Goal: Transaction & Acquisition: Purchase product/service

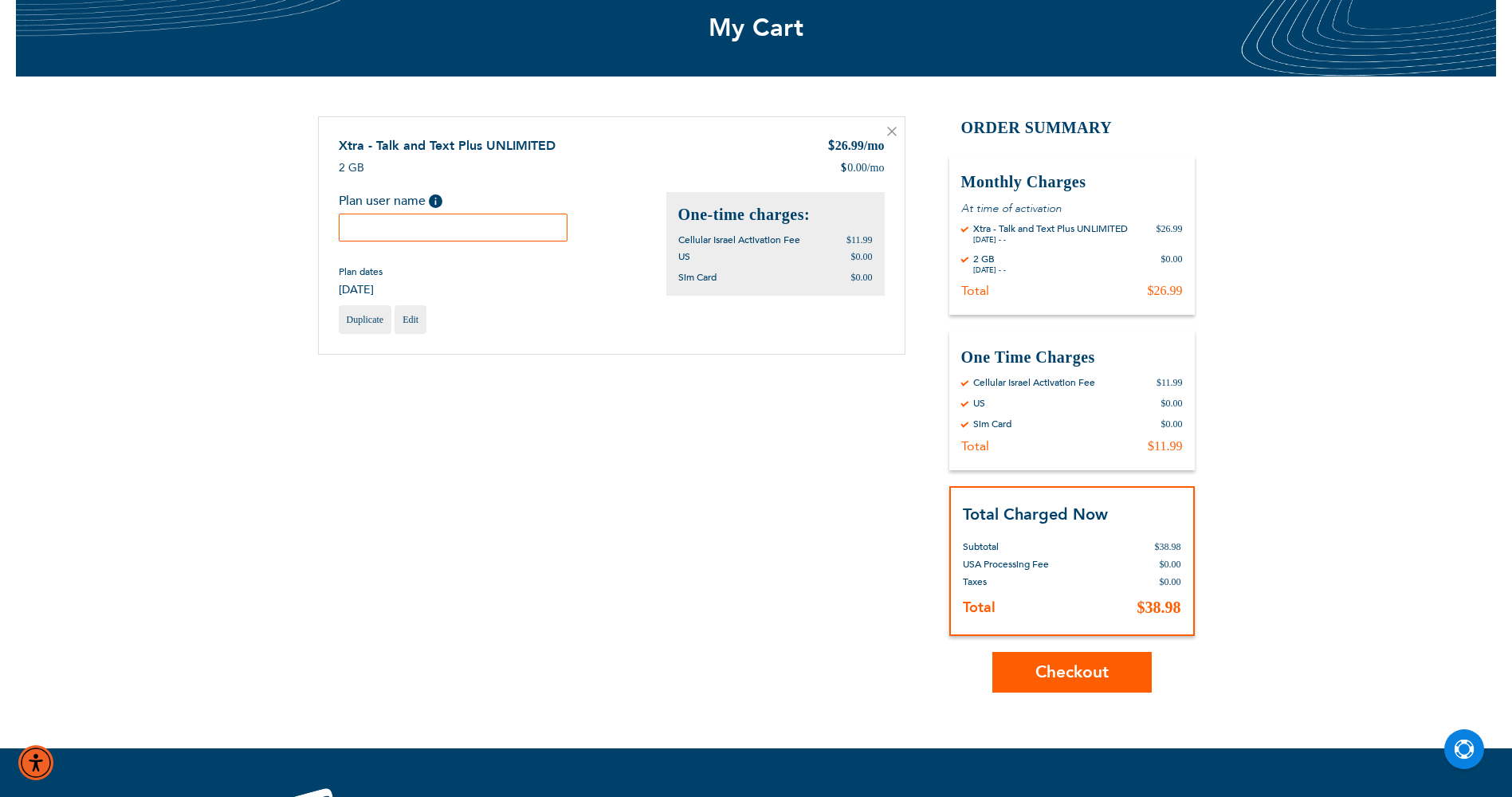
scroll to position [159, 0]
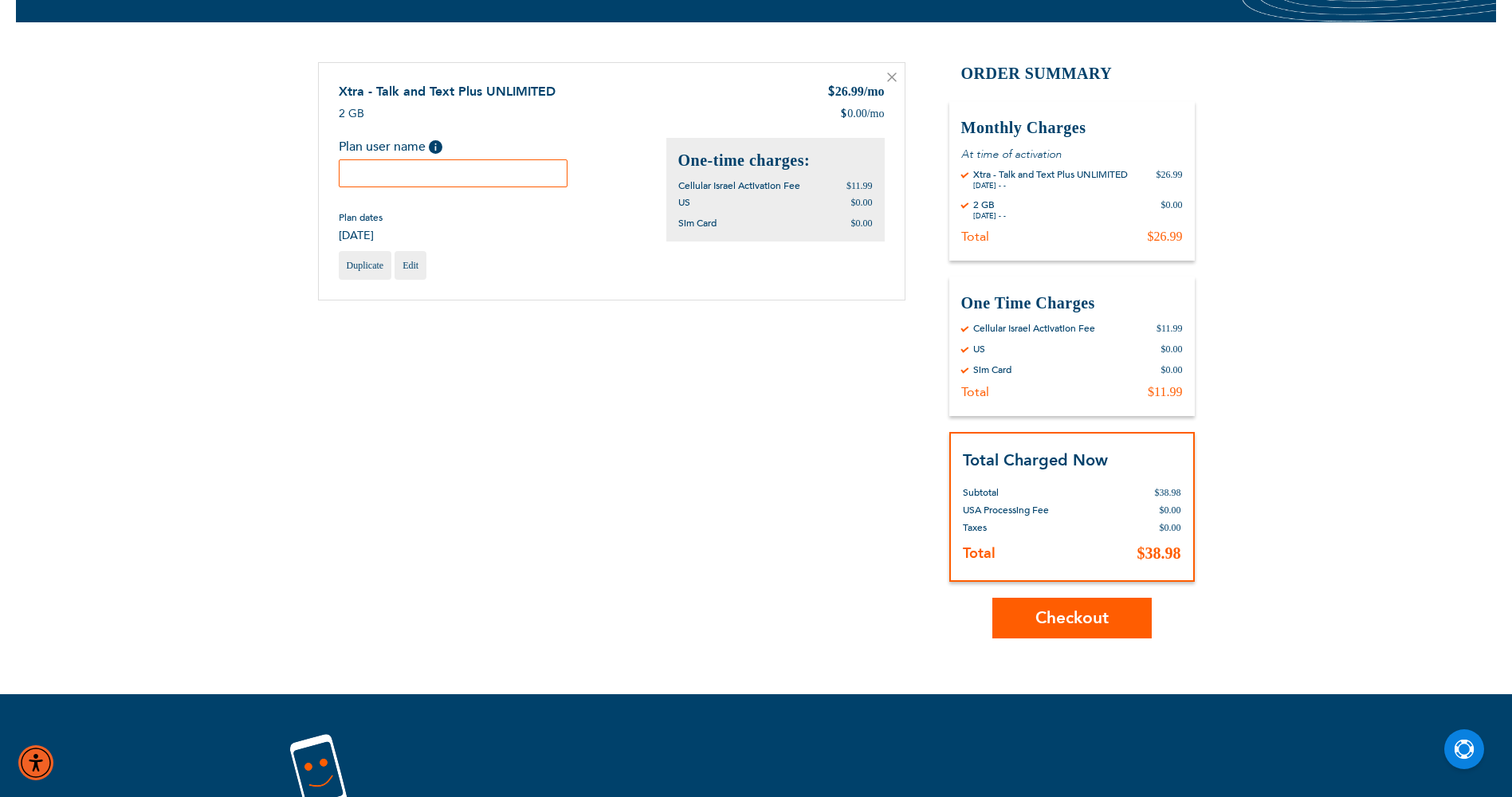
click at [456, 166] on input "text" at bounding box center [453, 173] width 230 height 28
type input "Ben Lichter"
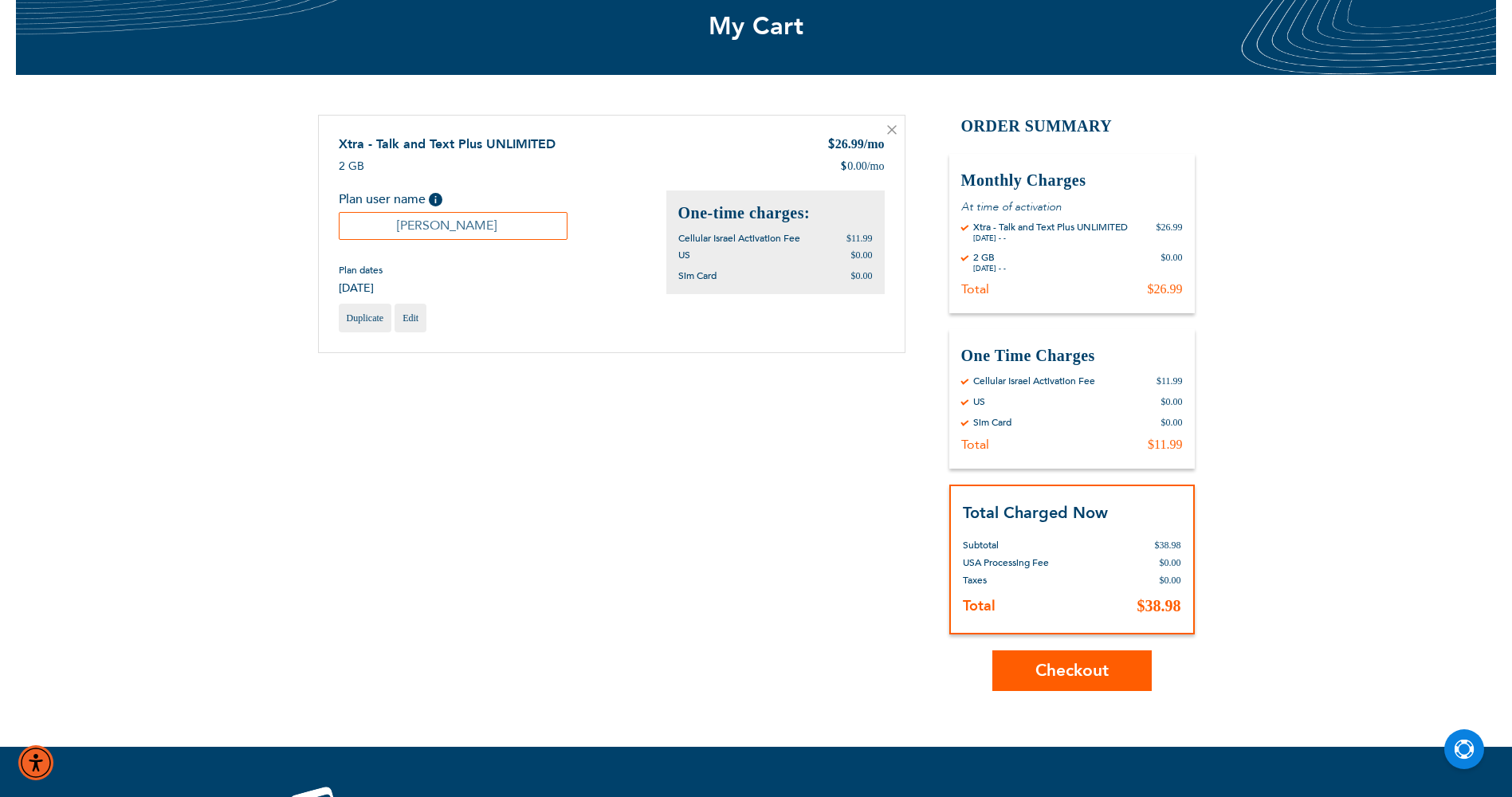
scroll to position [80, 0]
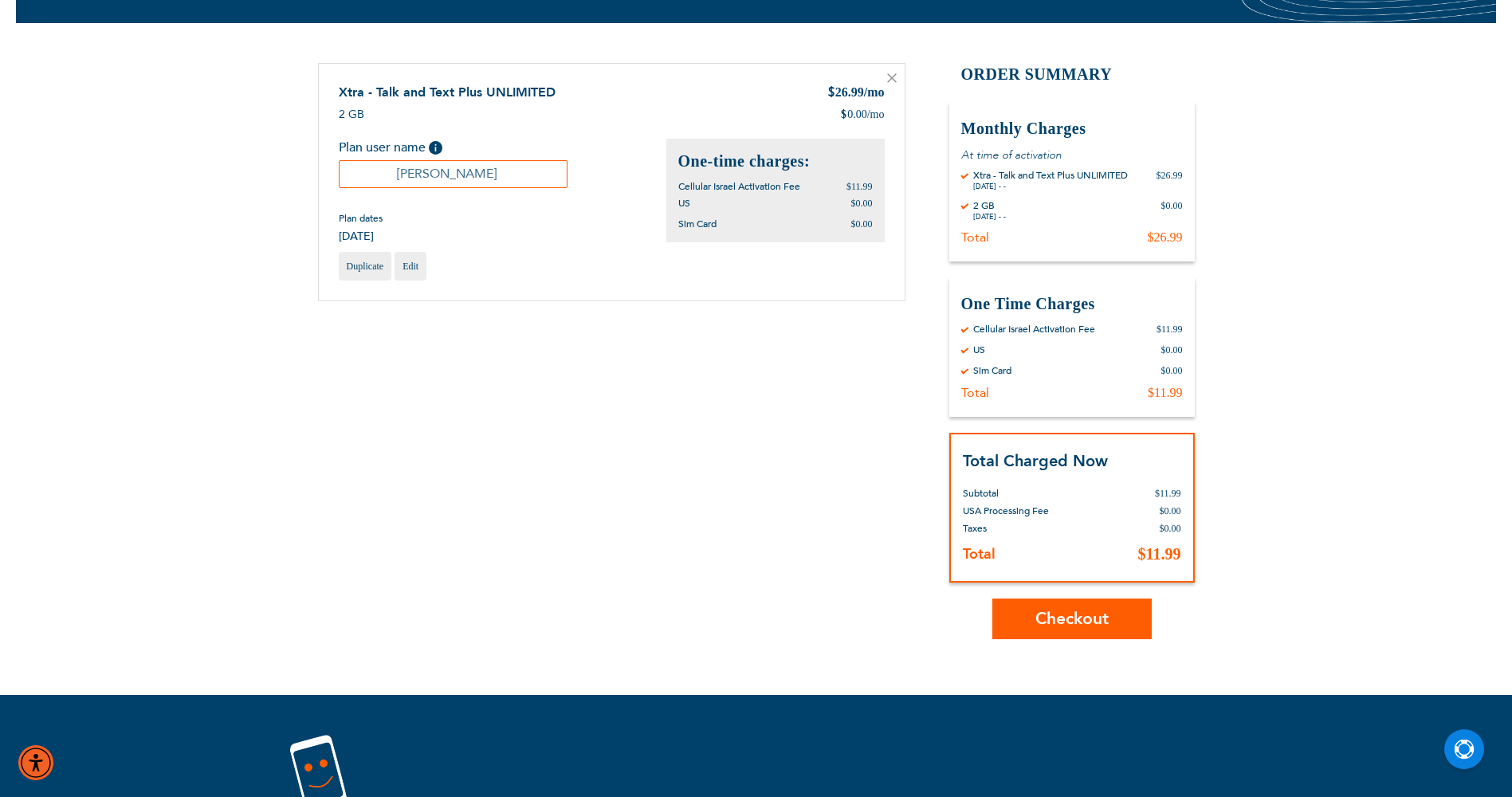
scroll to position [159, 0]
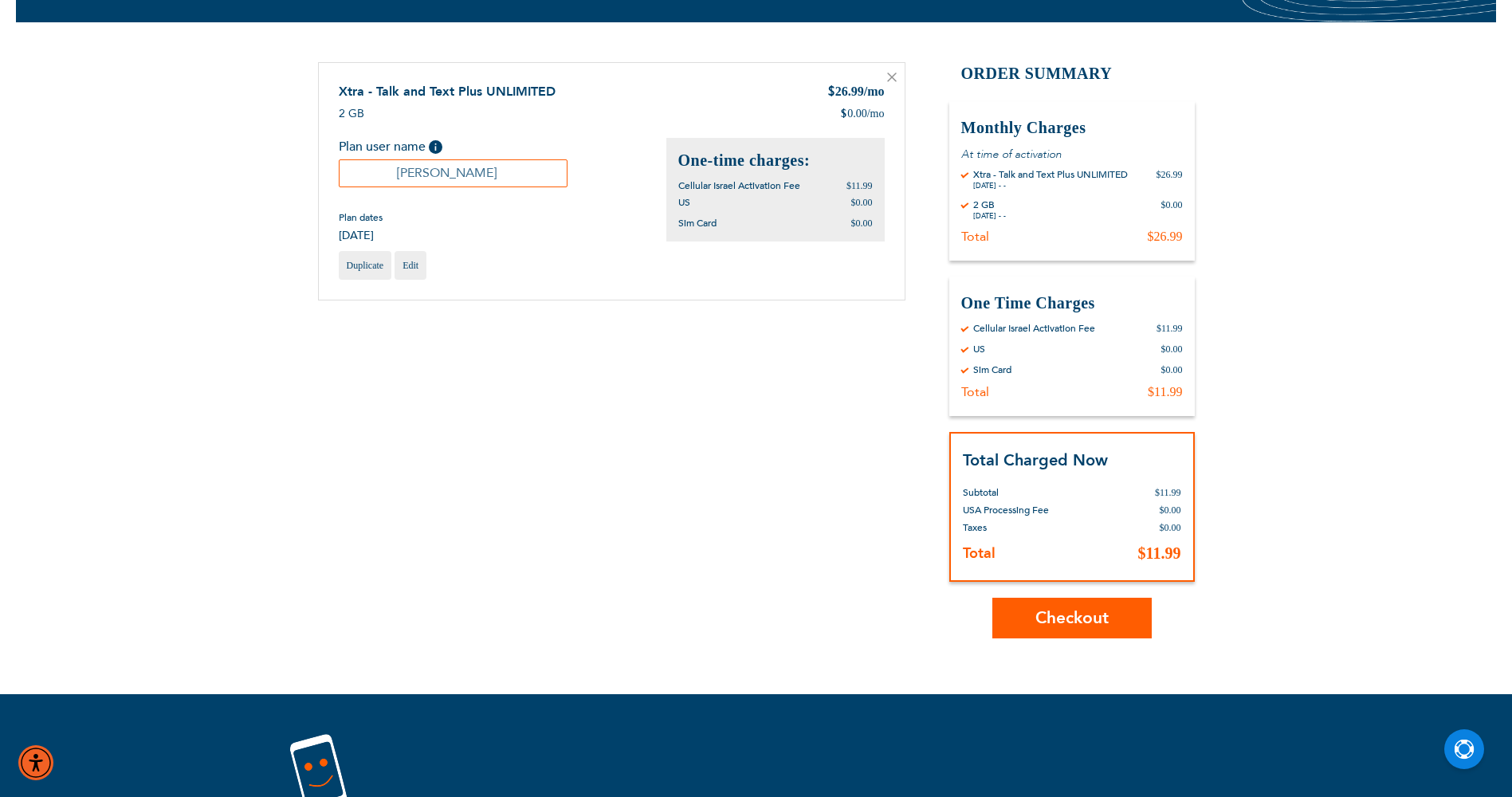
click at [1174, 240] on div "$26.99" at bounding box center [1165, 237] width 35 height 16
click at [893, 75] on icon at bounding box center [892, 78] width 8 height 8
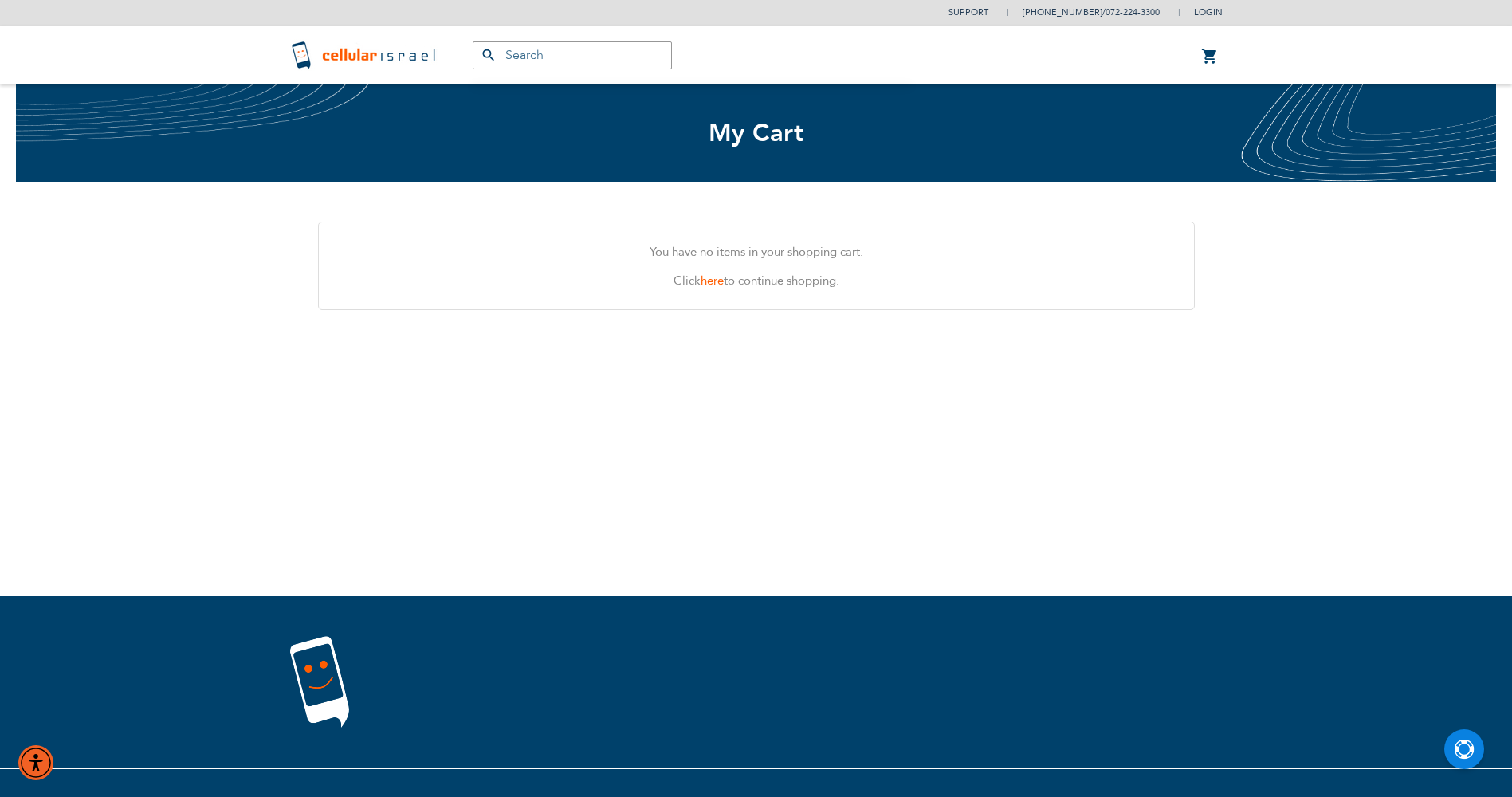
click at [393, 46] on img at bounding box center [365, 55] width 150 height 32
